Goal: Transaction & Acquisition: Purchase product/service

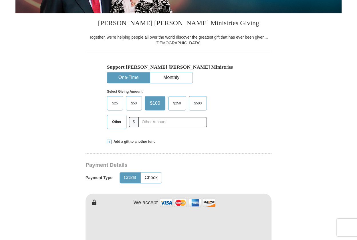
scroll to position [148, 0]
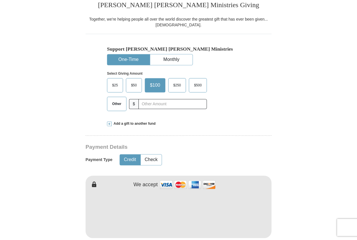
click at [134, 83] on span "$50" at bounding box center [133, 85] width 11 height 9
click at [0, 0] on input "$50" at bounding box center [0, 0] width 0 height 0
drag, startPoint x: 356, startPoint y: 59, endPoint x: 358, endPoint y: 82, distance: 22.6
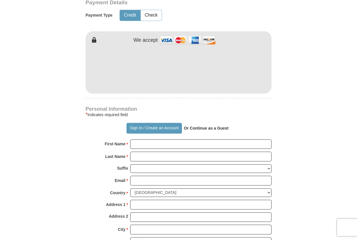
scroll to position [323, 0]
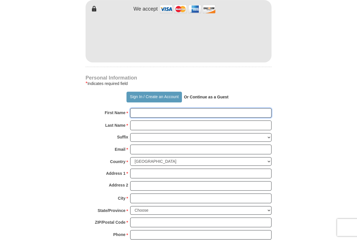
click at [194, 112] on input "First Name *" at bounding box center [200, 113] width 141 height 10
type input "[PERSON_NAME]"
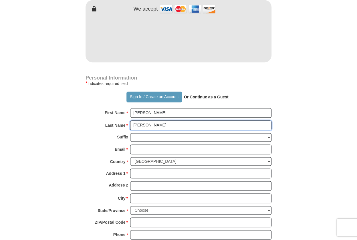
type input "[PERSON_NAME]"
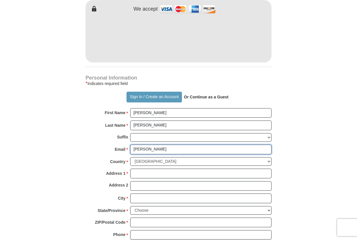
type input "[EMAIL_ADDRESS][DOMAIN_NAME]"
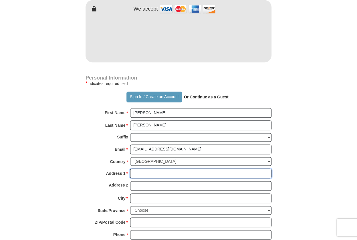
type input "[STREET_ADDRESS]"
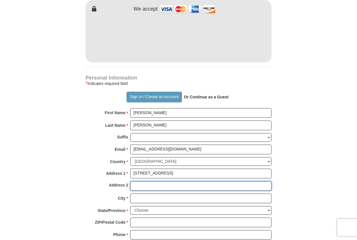
type input "[STREET_ADDRESS]"
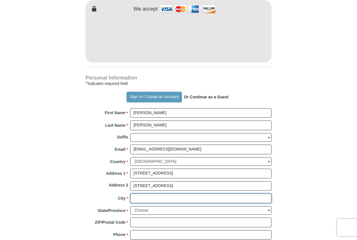
type input "[GEOGRAPHIC_DATA]"
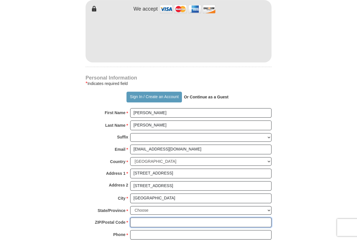
type input "40484"
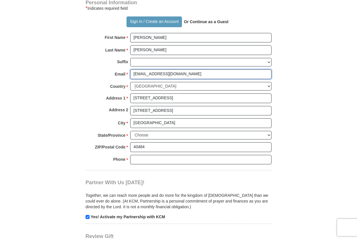
scroll to position [397, 0]
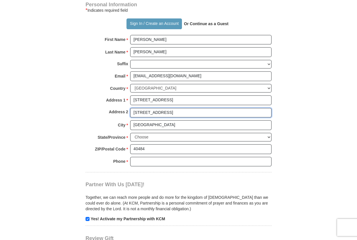
drag, startPoint x: 172, startPoint y: 113, endPoint x: 129, endPoint y: 113, distance: 42.6
click at [129, 113] on div "Address 2 [STREET_ADDRESS]" at bounding box center [178, 114] width 186 height 13
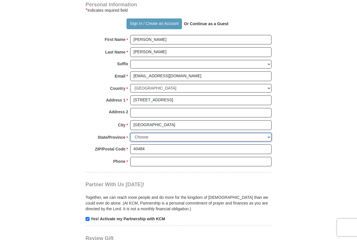
click at [267, 136] on select "Choose [US_STATE] [US_STATE] [US_STATE] [US_STATE] [US_STATE] Armed Forces Amer…" at bounding box center [200, 137] width 141 height 9
select select "KY"
click at [130, 133] on select "Choose [US_STATE] [US_STATE] [US_STATE] [US_STATE] [US_STATE] Armed Forces Amer…" at bounding box center [200, 137] width 141 height 9
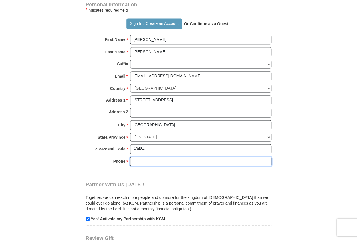
click at [178, 161] on input "Phone * *" at bounding box center [200, 162] width 141 height 10
type input "6062800146"
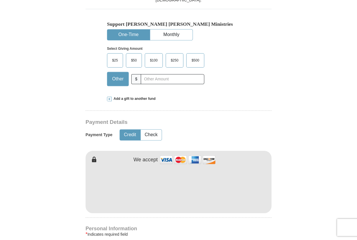
scroll to position [156, 0]
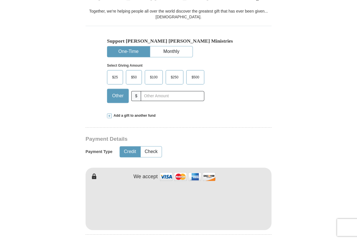
click at [135, 75] on span "$50" at bounding box center [133, 77] width 11 height 9
click at [0, 0] on input "$50" at bounding box center [0, 0] width 0 height 0
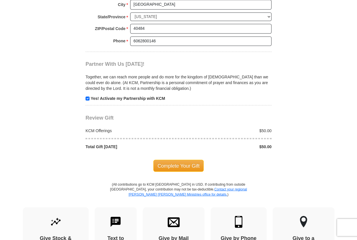
scroll to position [519, 0]
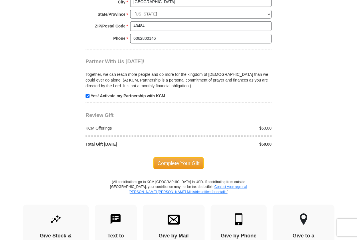
click at [180, 161] on span "Complete Your Gift" at bounding box center [178, 163] width 51 height 12
